Goal: Find specific page/section: Find specific page/section

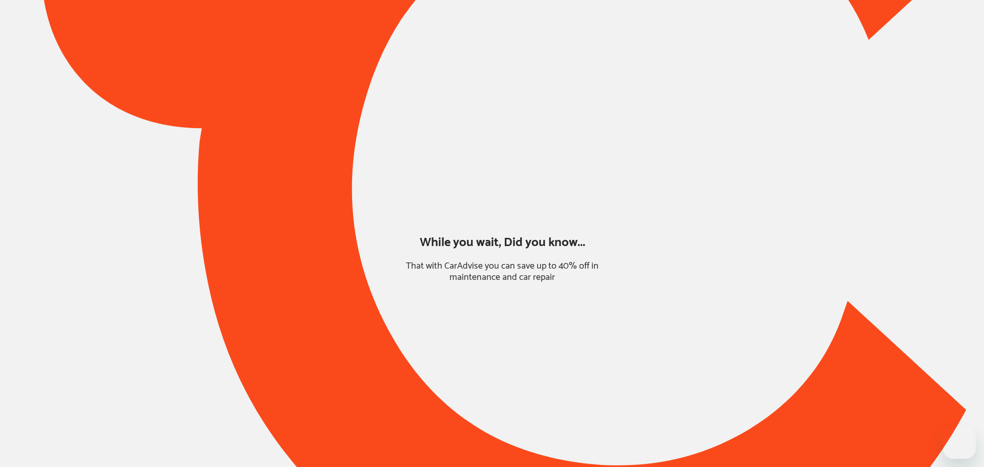
type input "*****"
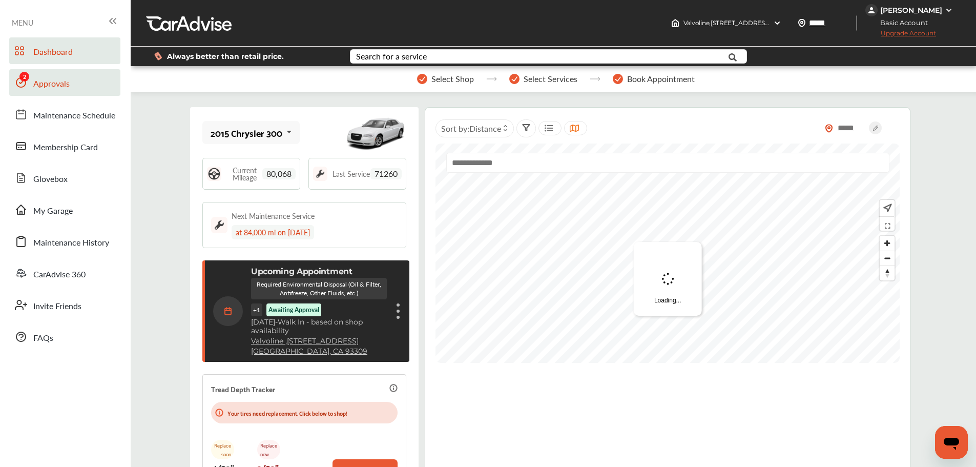
click at [39, 78] on span "Approvals" at bounding box center [51, 83] width 36 height 13
